Goal: Information Seeking & Learning: Learn about a topic

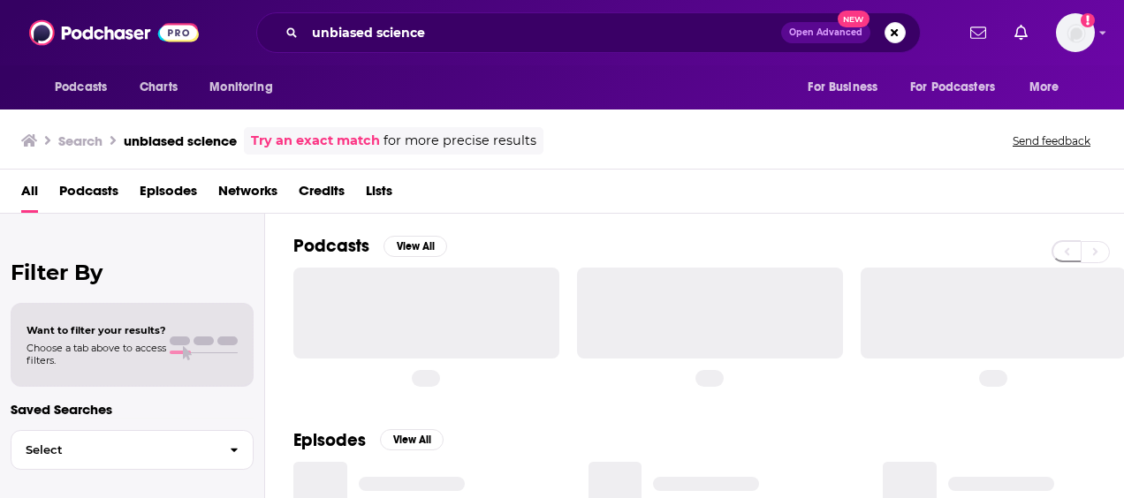
drag, startPoint x: 442, startPoint y: 34, endPoint x: 244, endPoint y: 29, distance: 197.9
click at [244, 29] on div "unbiased science Open Advanced New" at bounding box center [588, 32] width 732 height 41
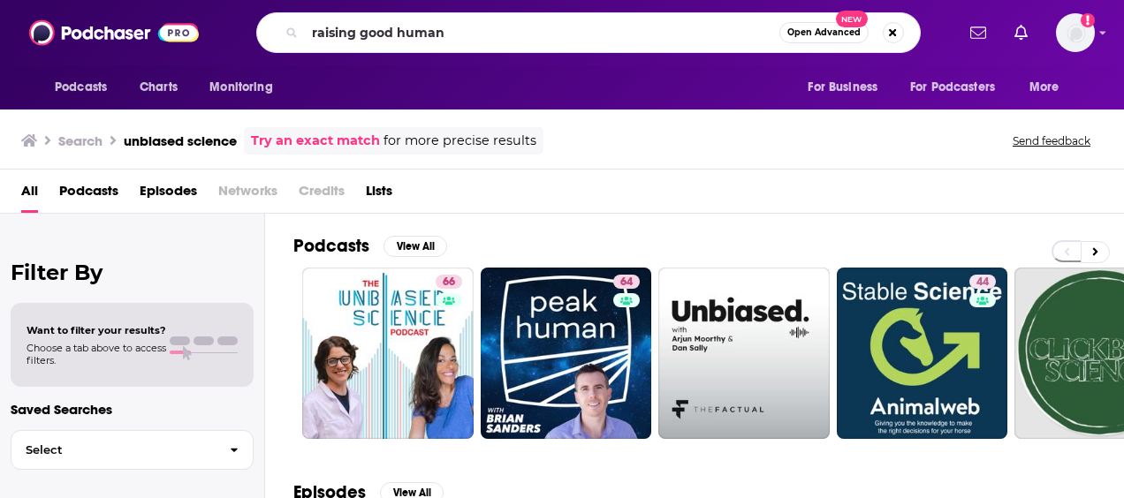
type input "raising good human"
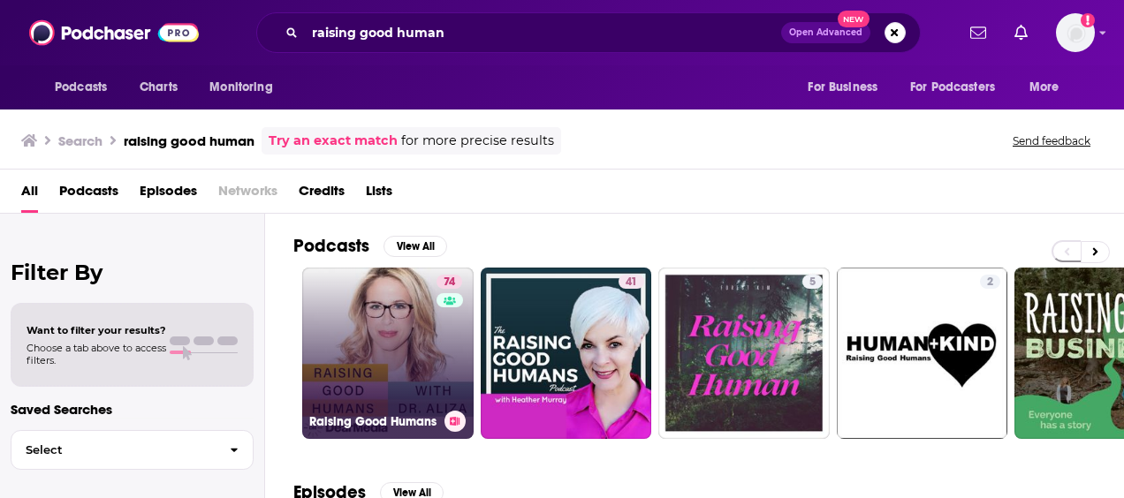
click at [415, 343] on link "74 Raising Good Humans" at bounding box center [387, 353] width 171 height 171
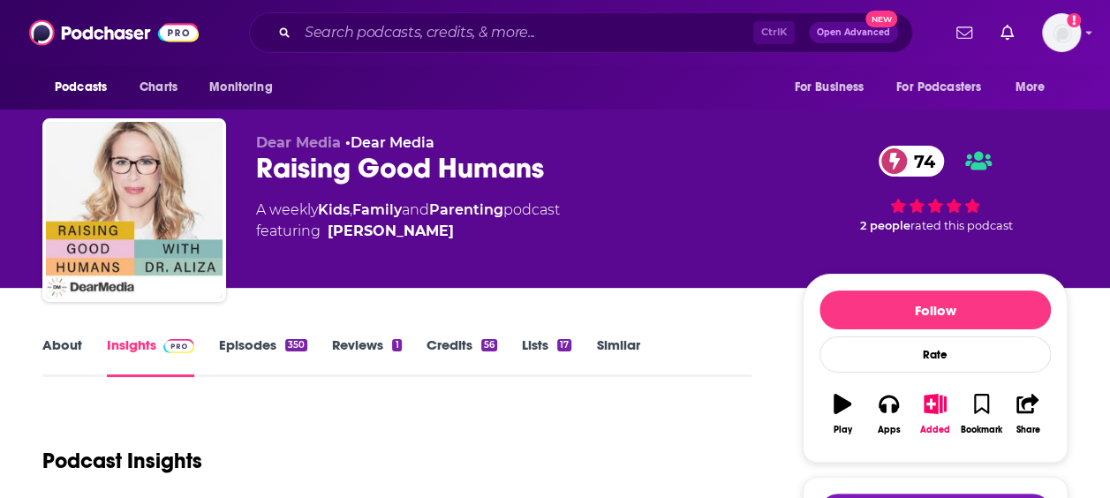
drag, startPoint x: 315, startPoint y: 449, endPoint x: 133, endPoint y: 402, distance: 187.9
click at [313, 447] on div "Podcast Insights" at bounding box center [389, 450] width 695 height 90
click at [57, 353] on link "About" at bounding box center [62, 357] width 40 height 41
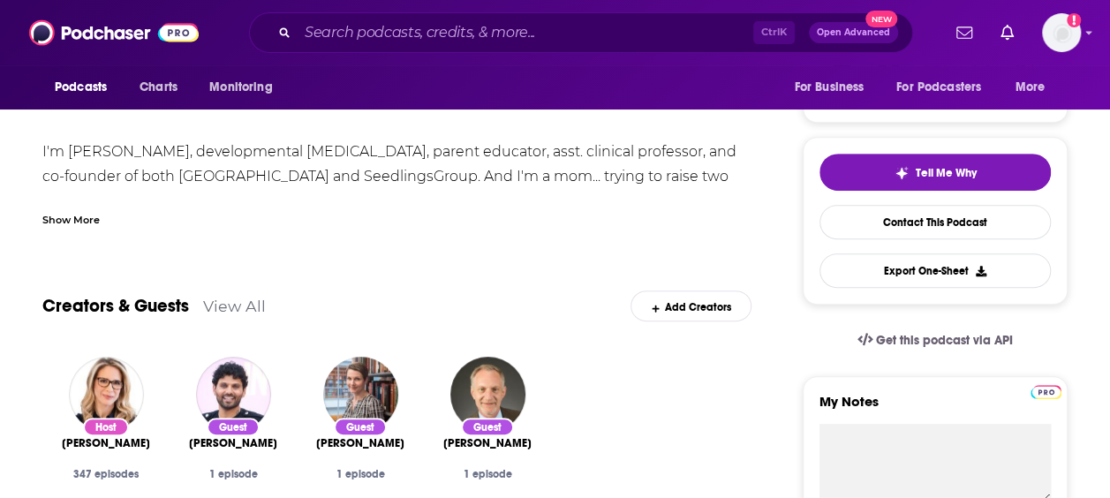
scroll to position [353, 0]
